Goal: Task Accomplishment & Management: Use online tool/utility

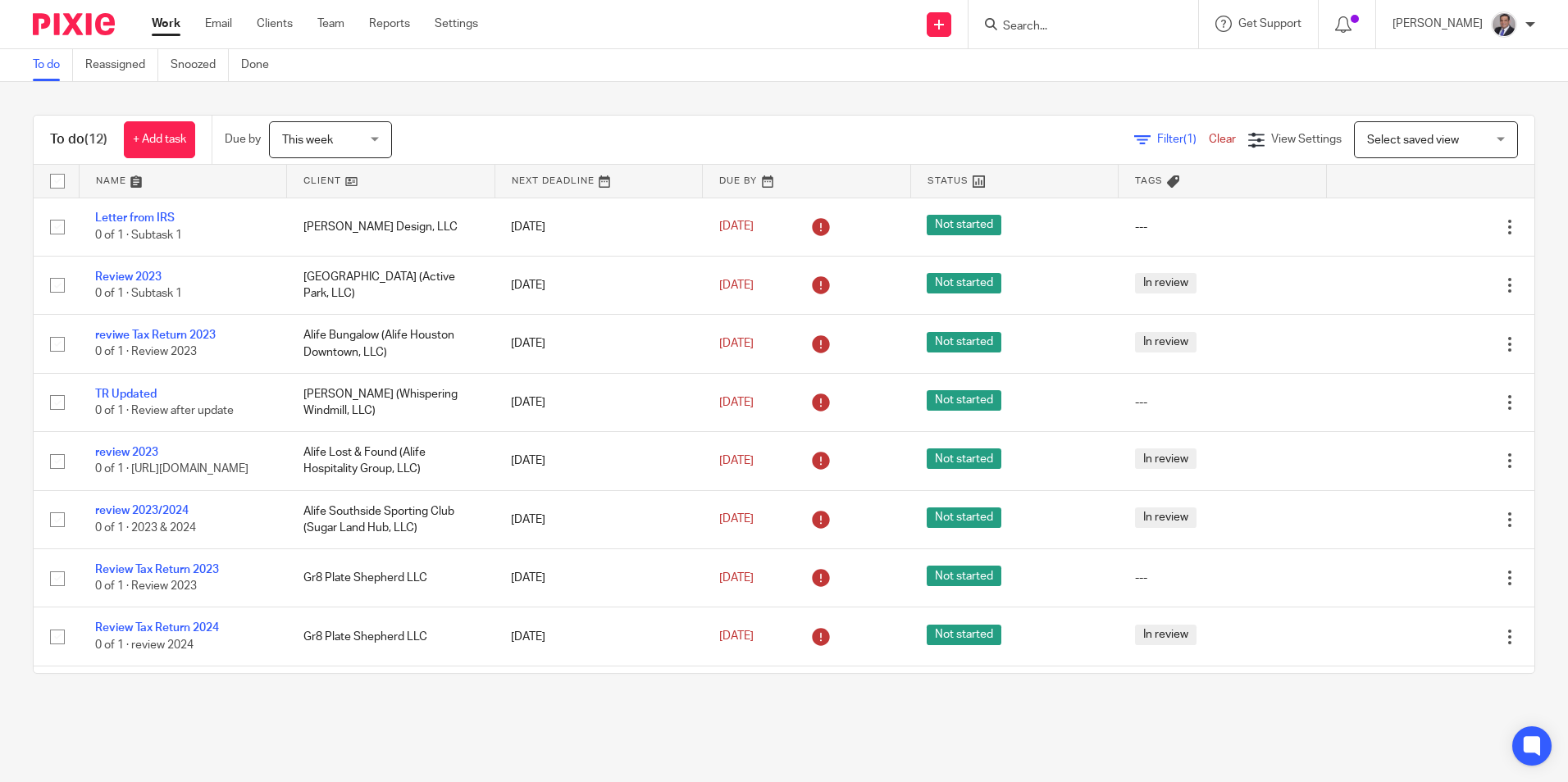
click at [1087, 32] on input "Search" at bounding box center [1075, 27] width 147 height 15
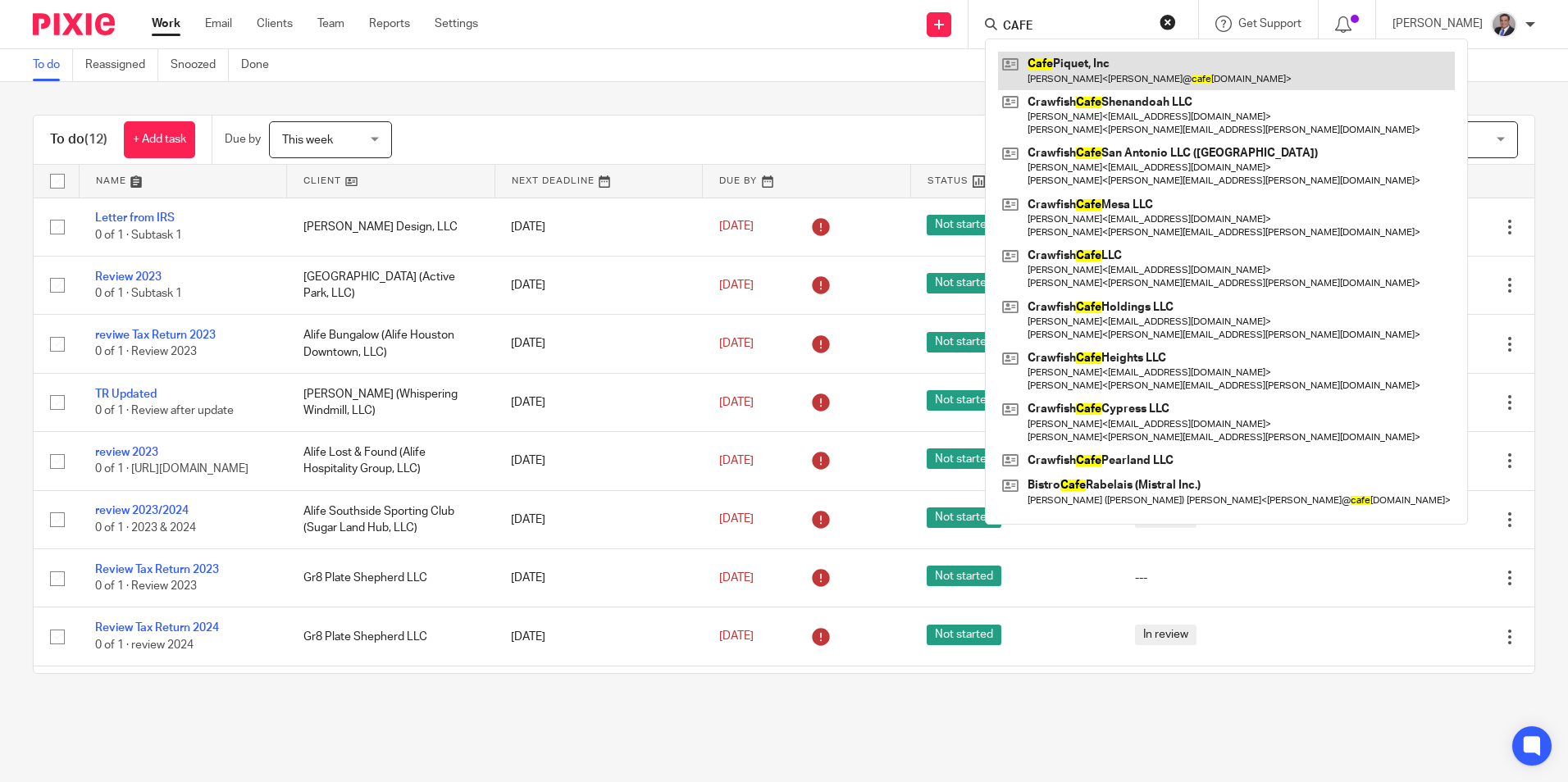
type input "CAFE"
click at [1080, 56] on link at bounding box center [1226, 70] width 457 height 38
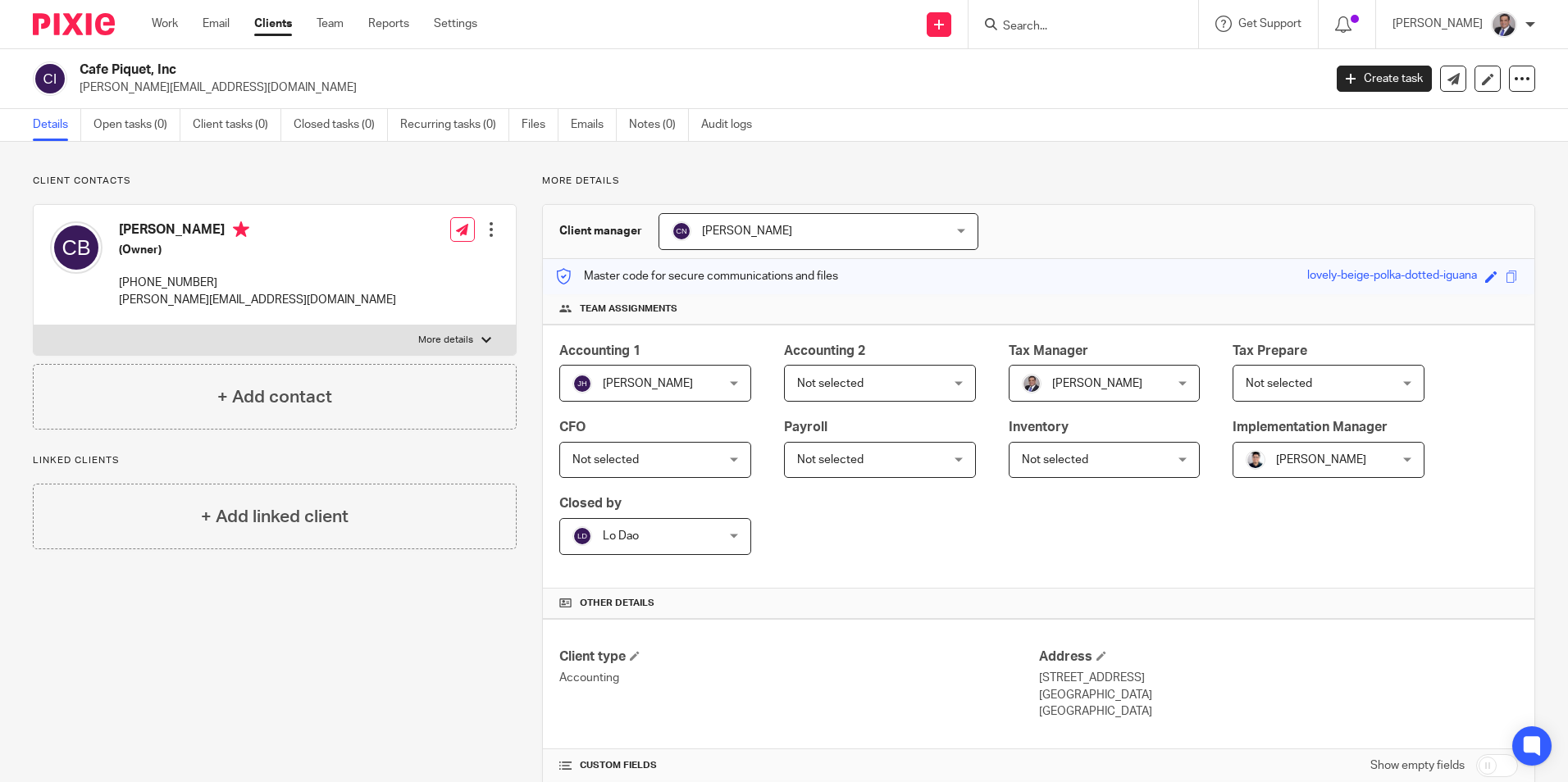
click at [1119, 33] on input "Search" at bounding box center [1075, 27] width 147 height 15
type input "mb burnet"
click button "submit" at bounding box center [0, 0] width 0 height 0
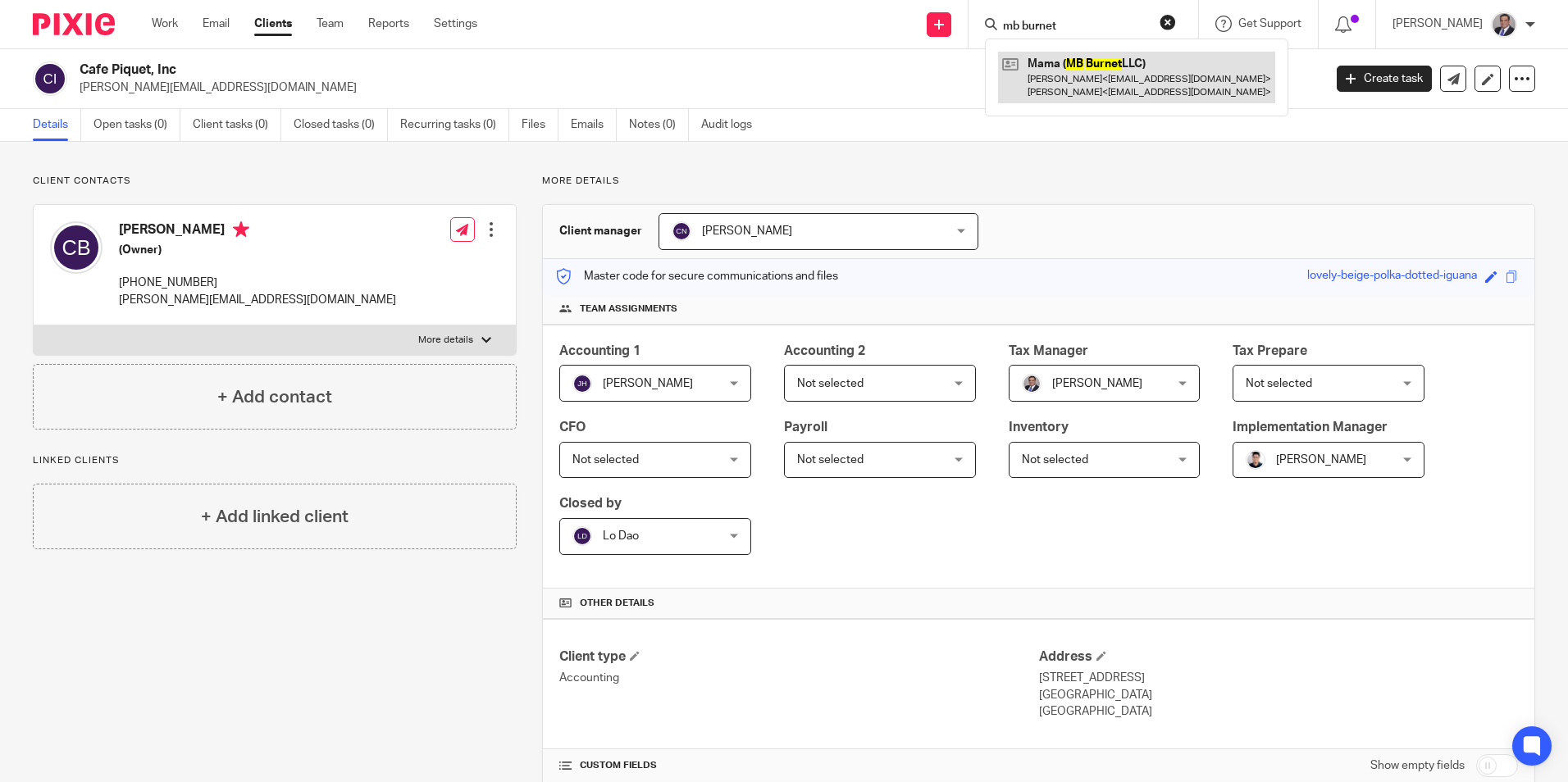
click at [1161, 64] on link at bounding box center [1137, 76] width 278 height 51
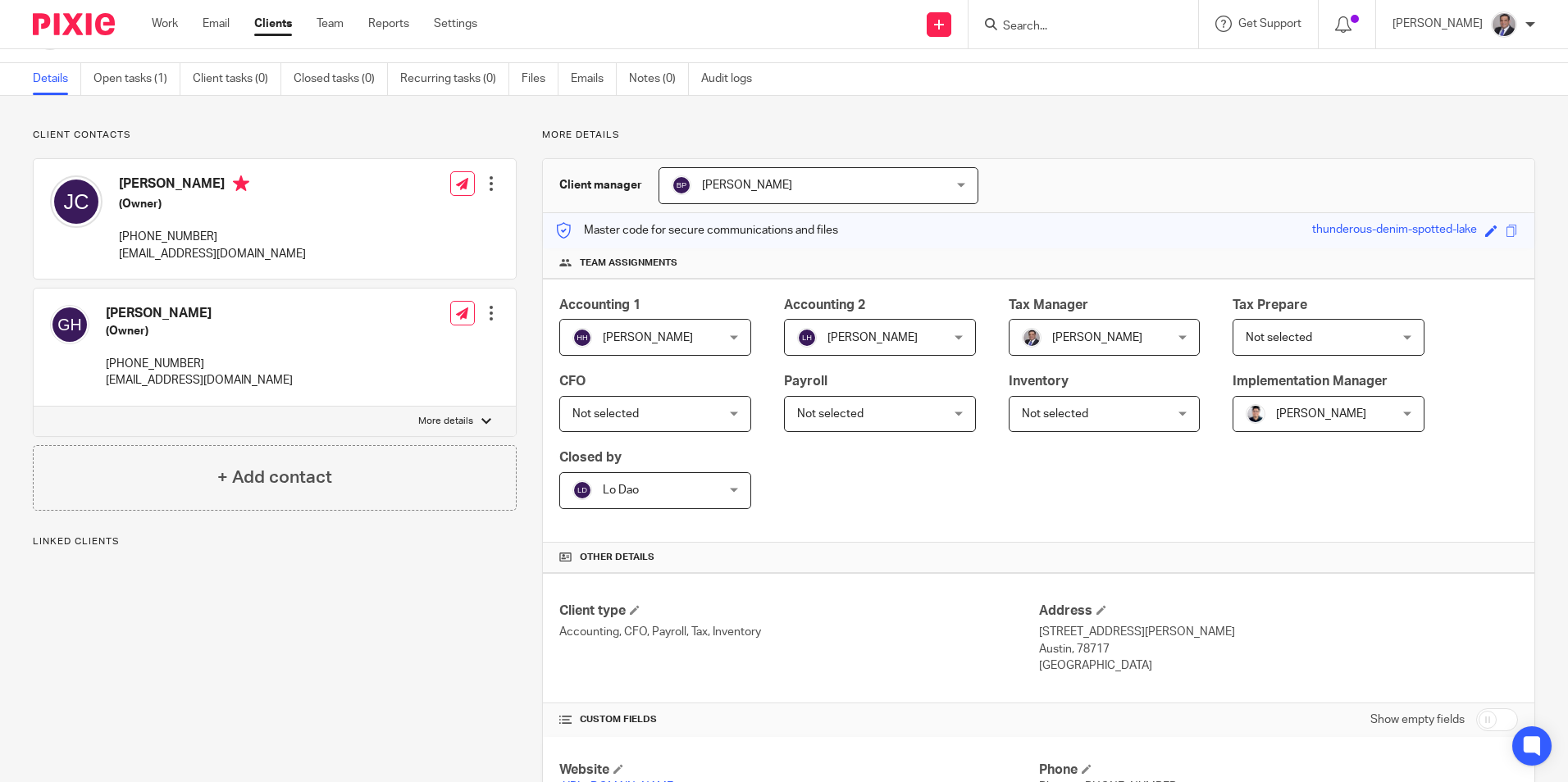
scroll to position [176, 0]
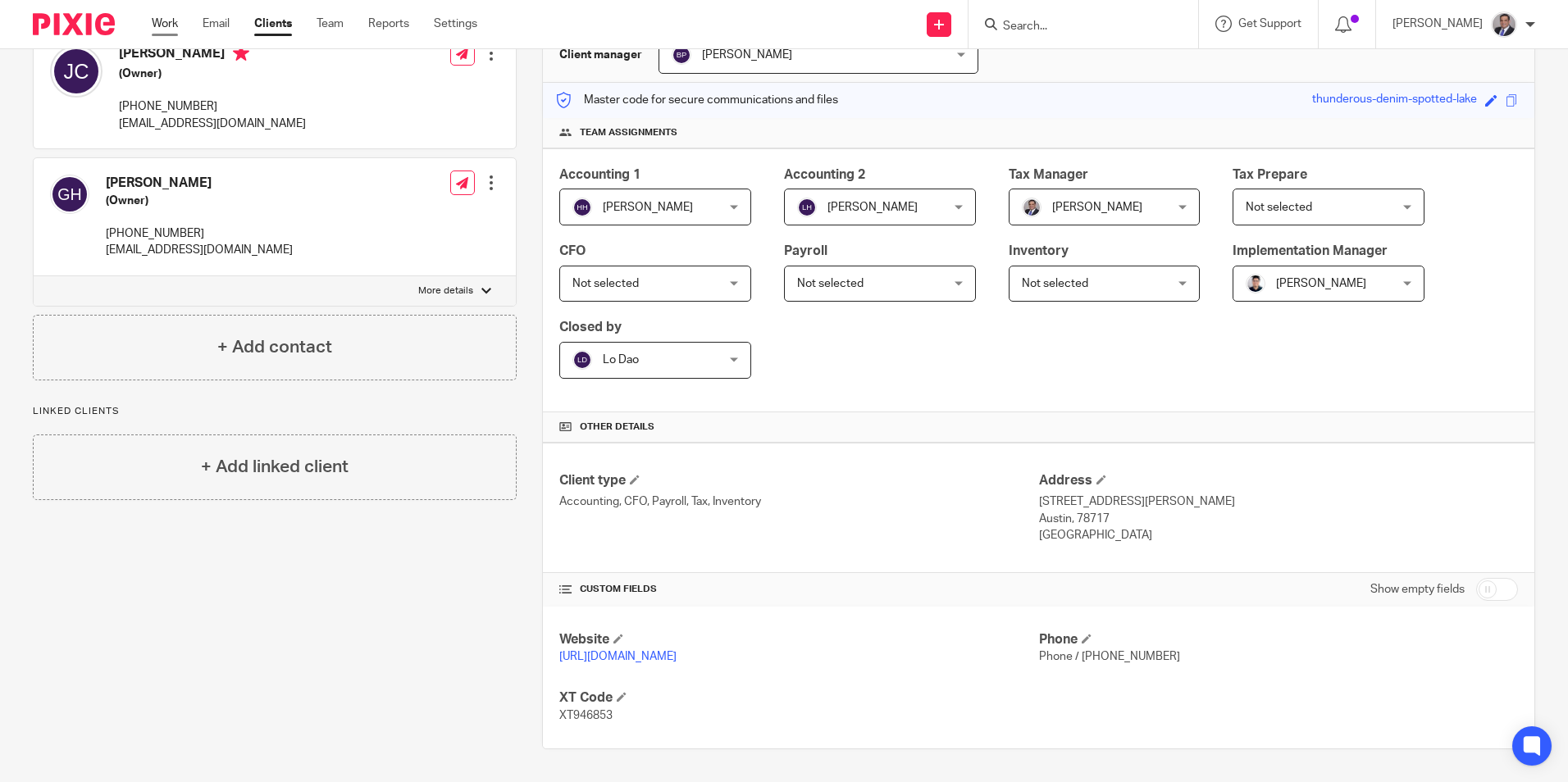
click at [164, 28] on link "Work" at bounding box center [165, 23] width 27 height 16
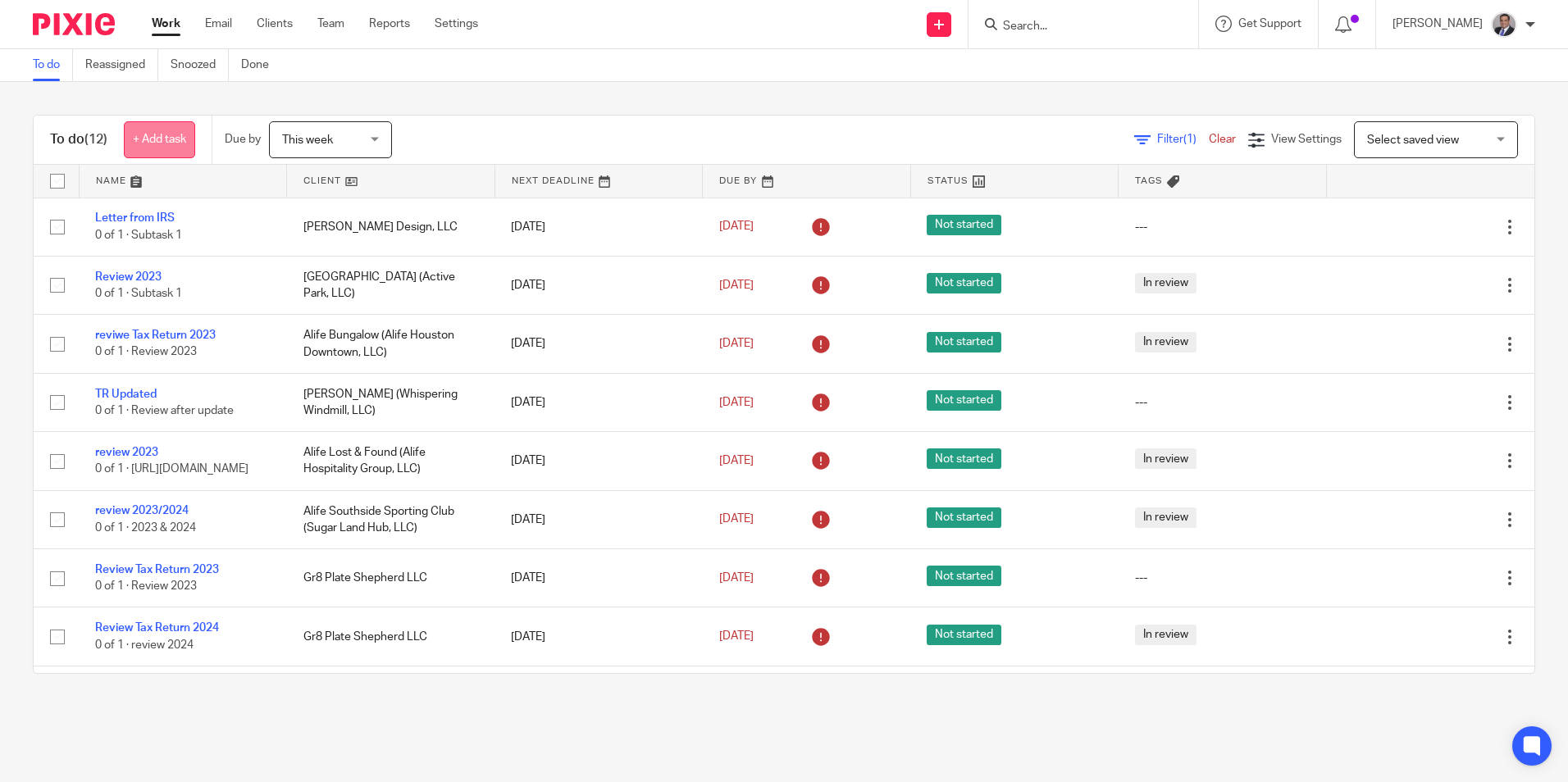
click at [159, 140] on link "+ Add task" at bounding box center [159, 140] width 71 height 37
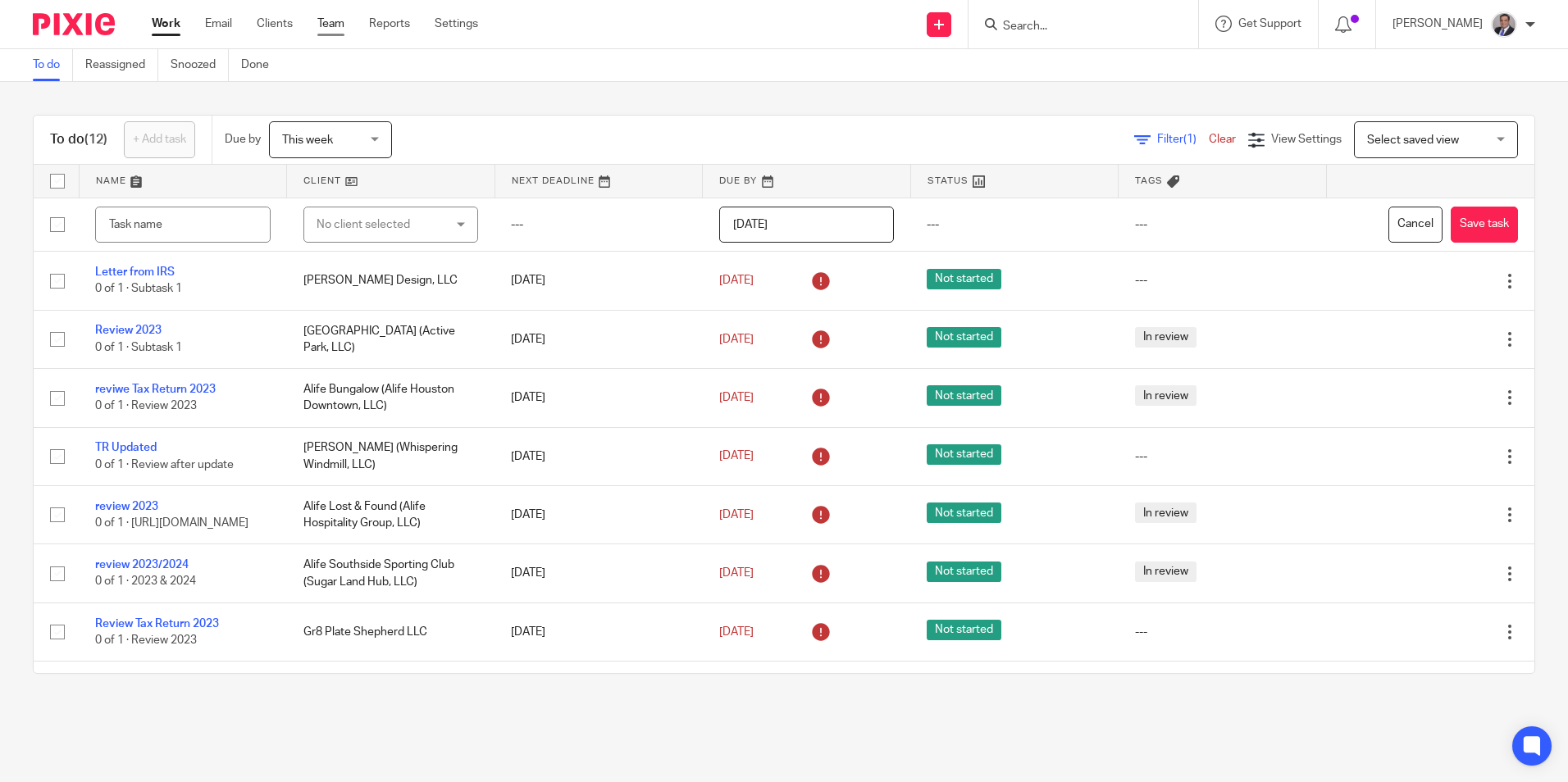
click at [339, 21] on link "Team" at bounding box center [331, 23] width 27 height 16
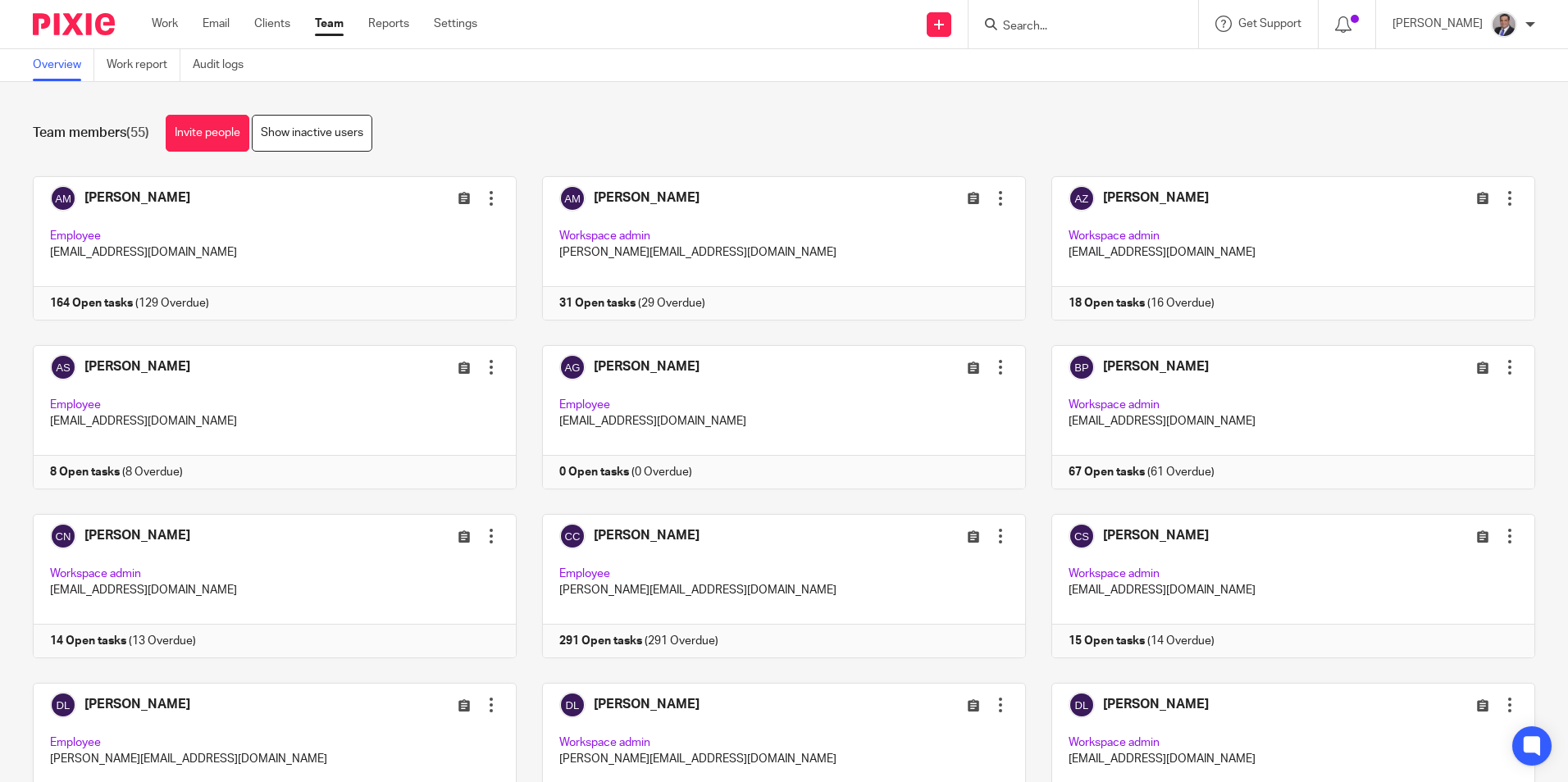
click at [566, 114] on div "Team members (55) Invite people Show inactive users Invite team members Add inv…" at bounding box center [784, 432] width 1568 height 700
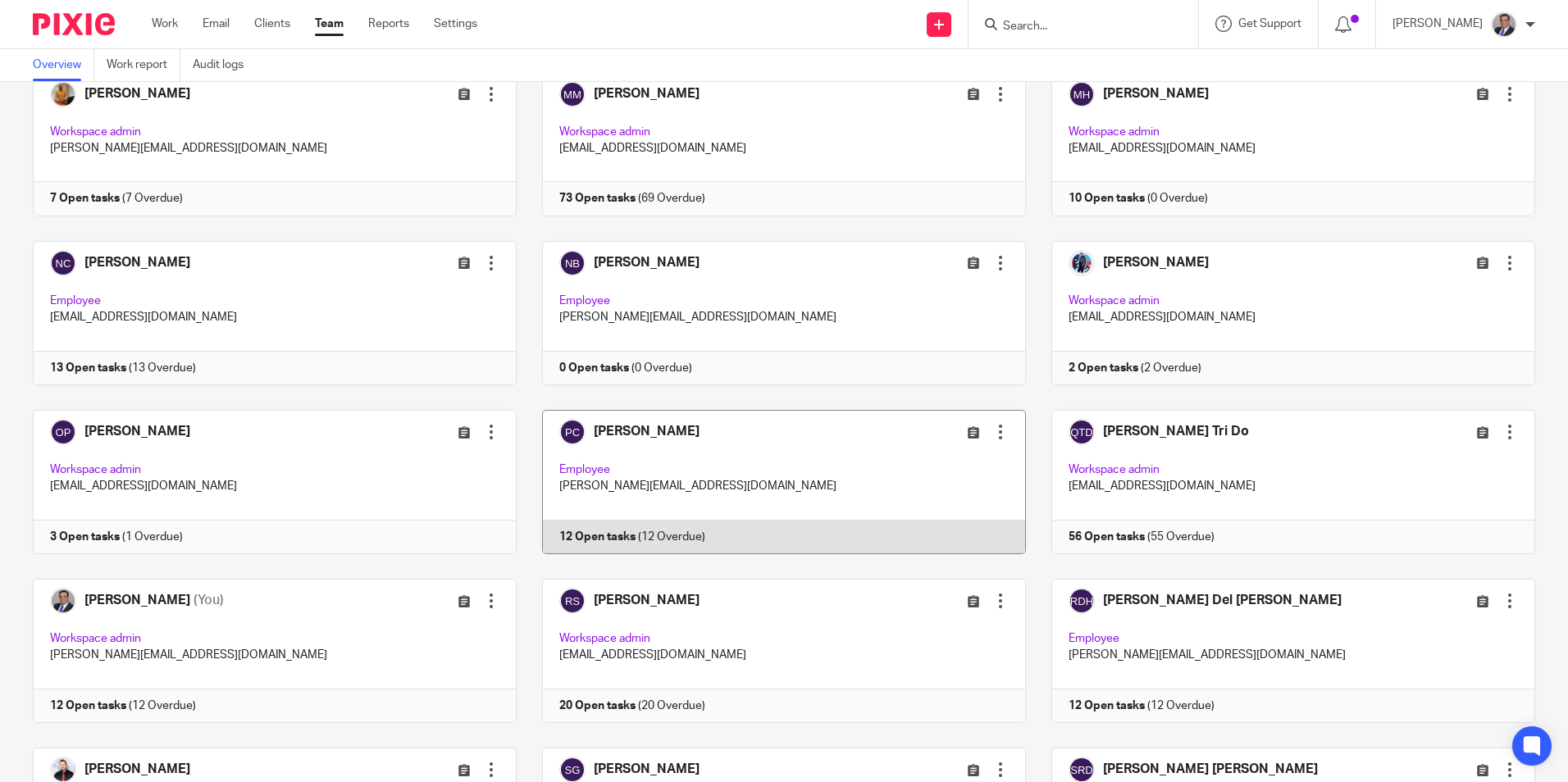
click at [663, 426] on link at bounding box center [771, 482] width 509 height 144
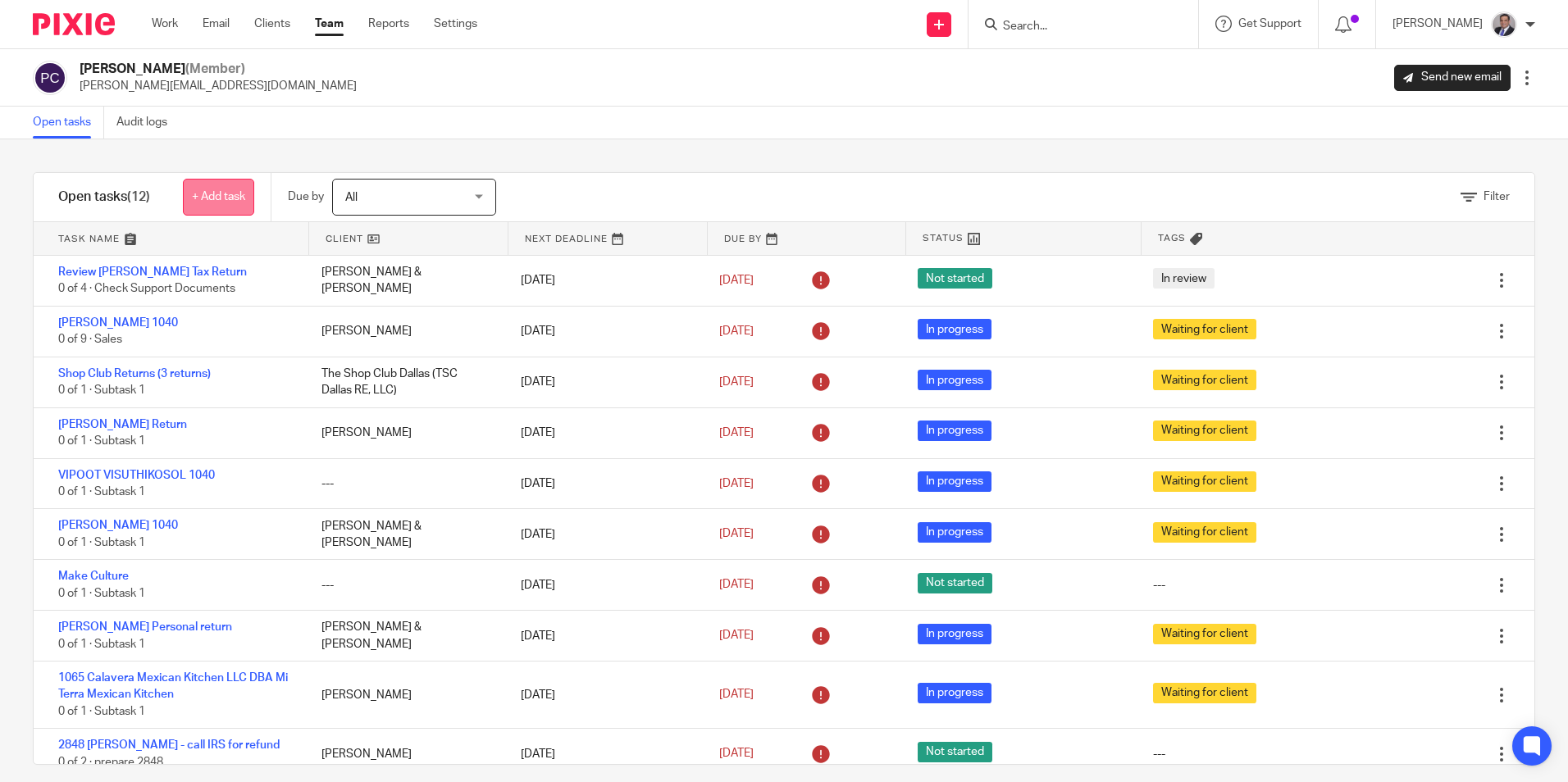
click at [219, 198] on link "+ Add task" at bounding box center [218, 197] width 71 height 37
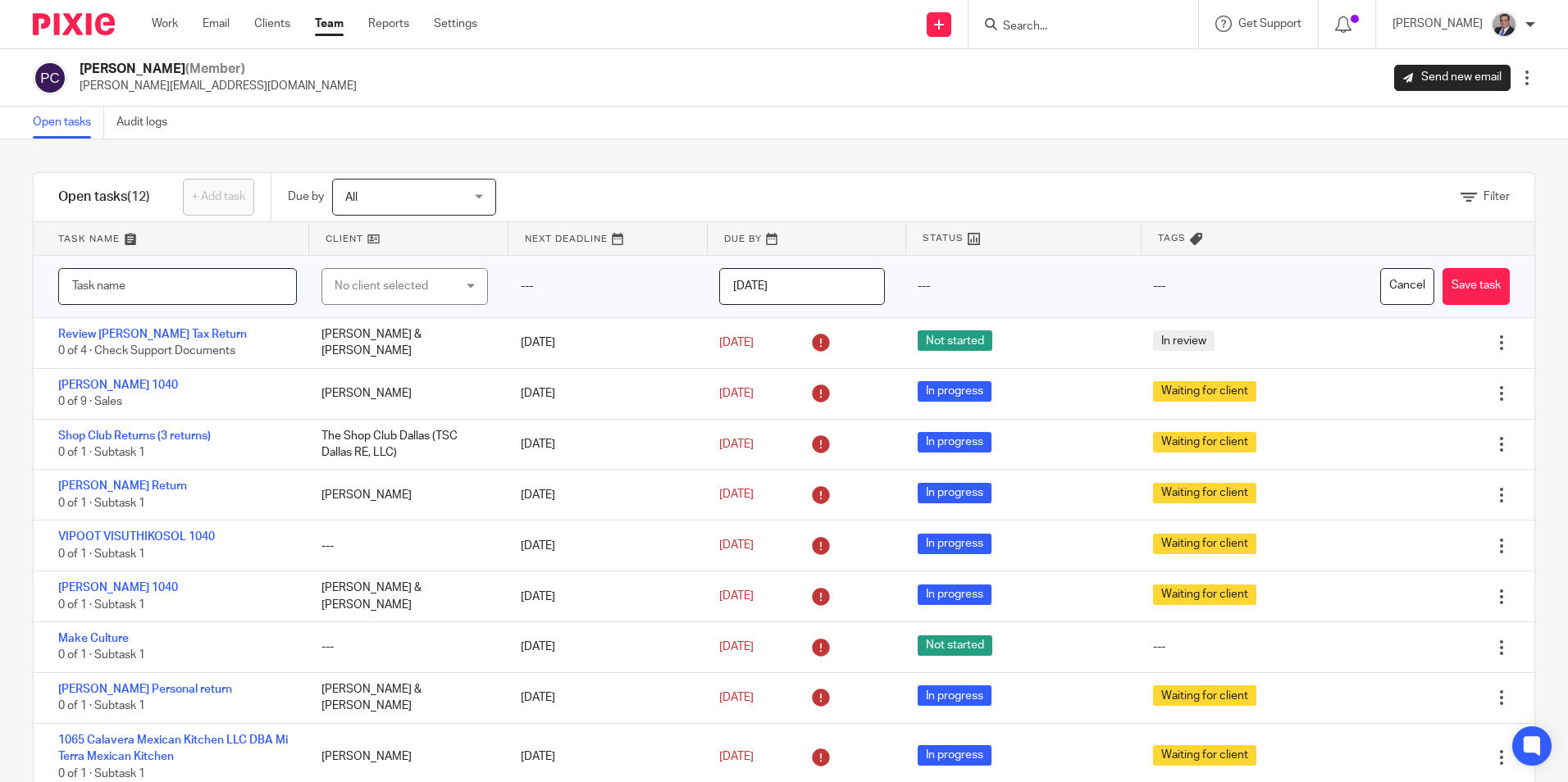
click at [103, 291] on input "text" at bounding box center [177, 286] width 239 height 37
type input "I"
type input "Not Too Sweet Transcripts/Return 2023"
click at [374, 283] on div "No client selected" at bounding box center [396, 286] width 122 height 34
type input "not to"
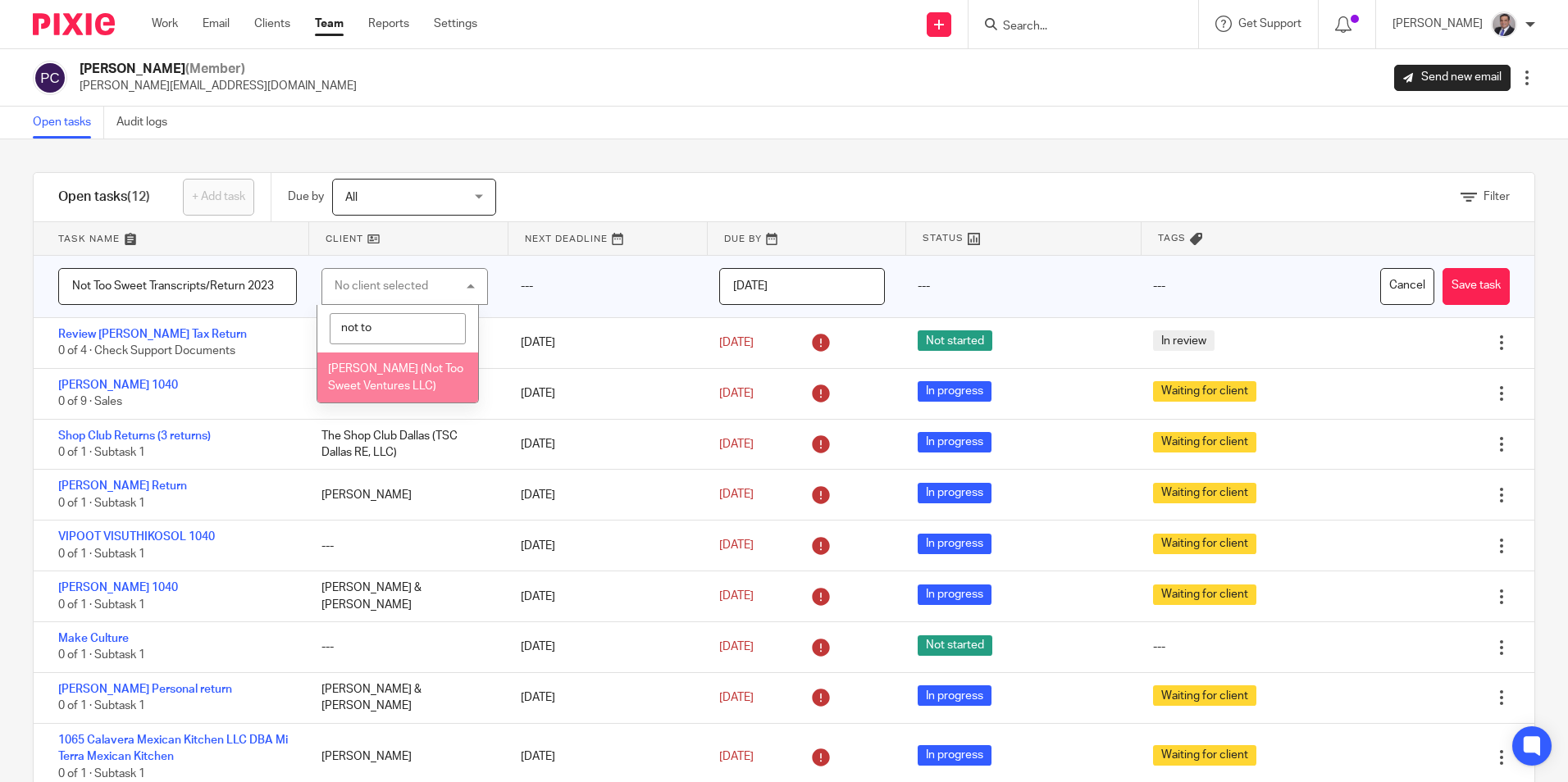
click at [368, 363] on span "[PERSON_NAME] (Not Too Sweet Ventures LLC)" at bounding box center [396, 378] width 135 height 29
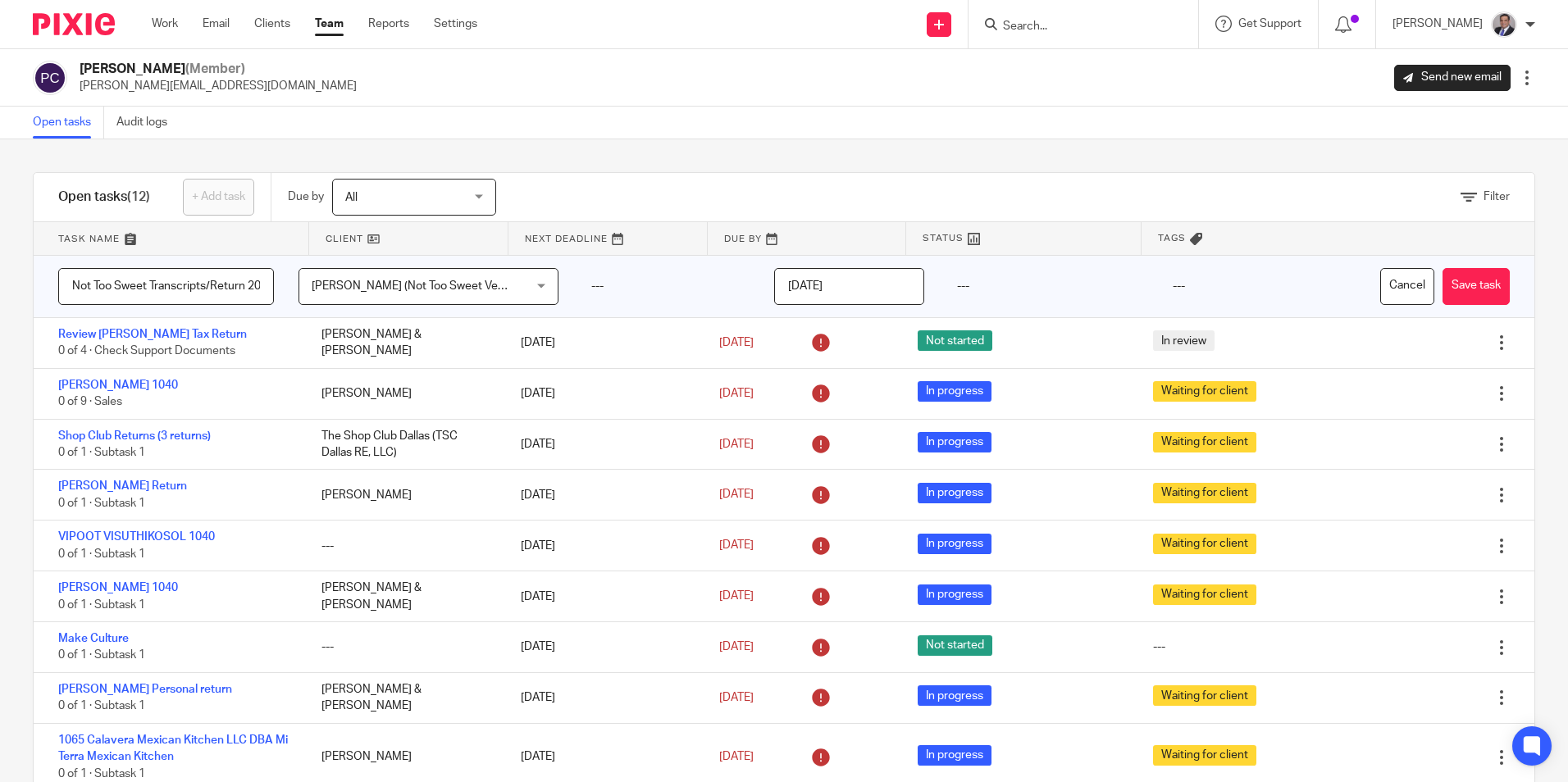
click at [945, 285] on div "---" at bounding box center [1049, 287] width 216 height 62
click at [1455, 289] on button "Save task" at bounding box center [1476, 286] width 67 height 37
